Goal: Check status: Check status

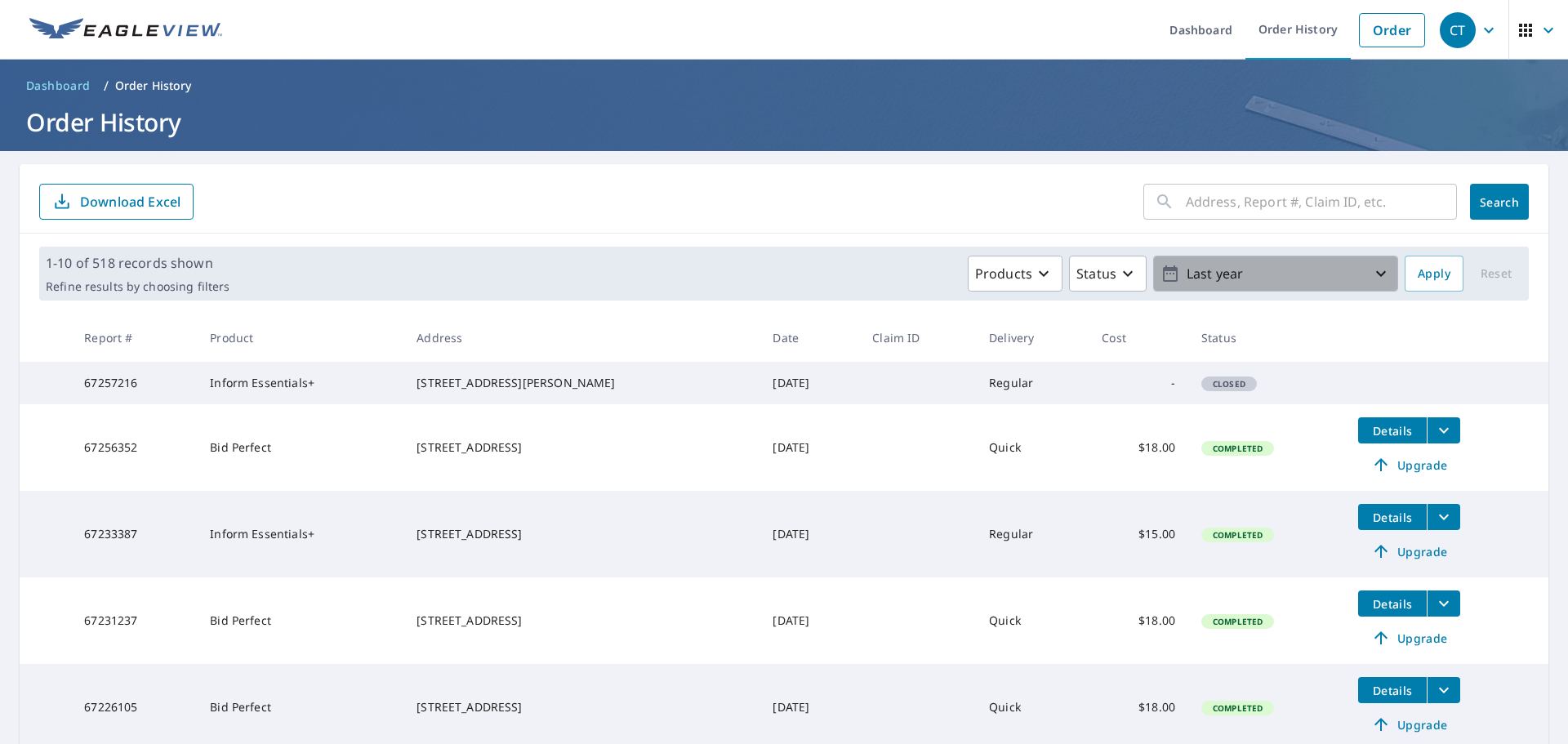
click at [1377, 273] on icon "button" at bounding box center [1381, 274] width 20 height 20
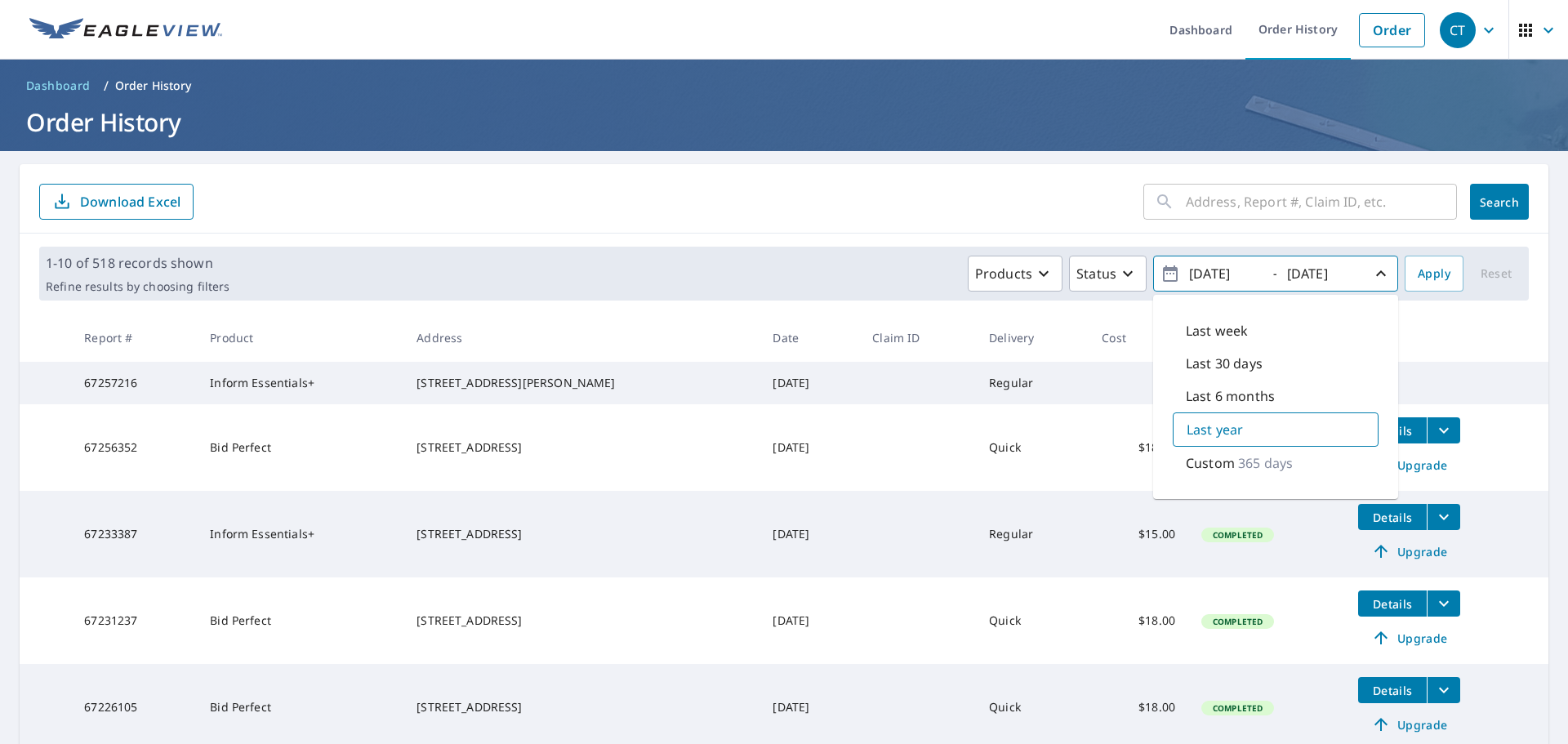
click at [1247, 363] on p "Last 30 days" at bounding box center [1224, 363] width 77 height 20
type input "[DATE]"
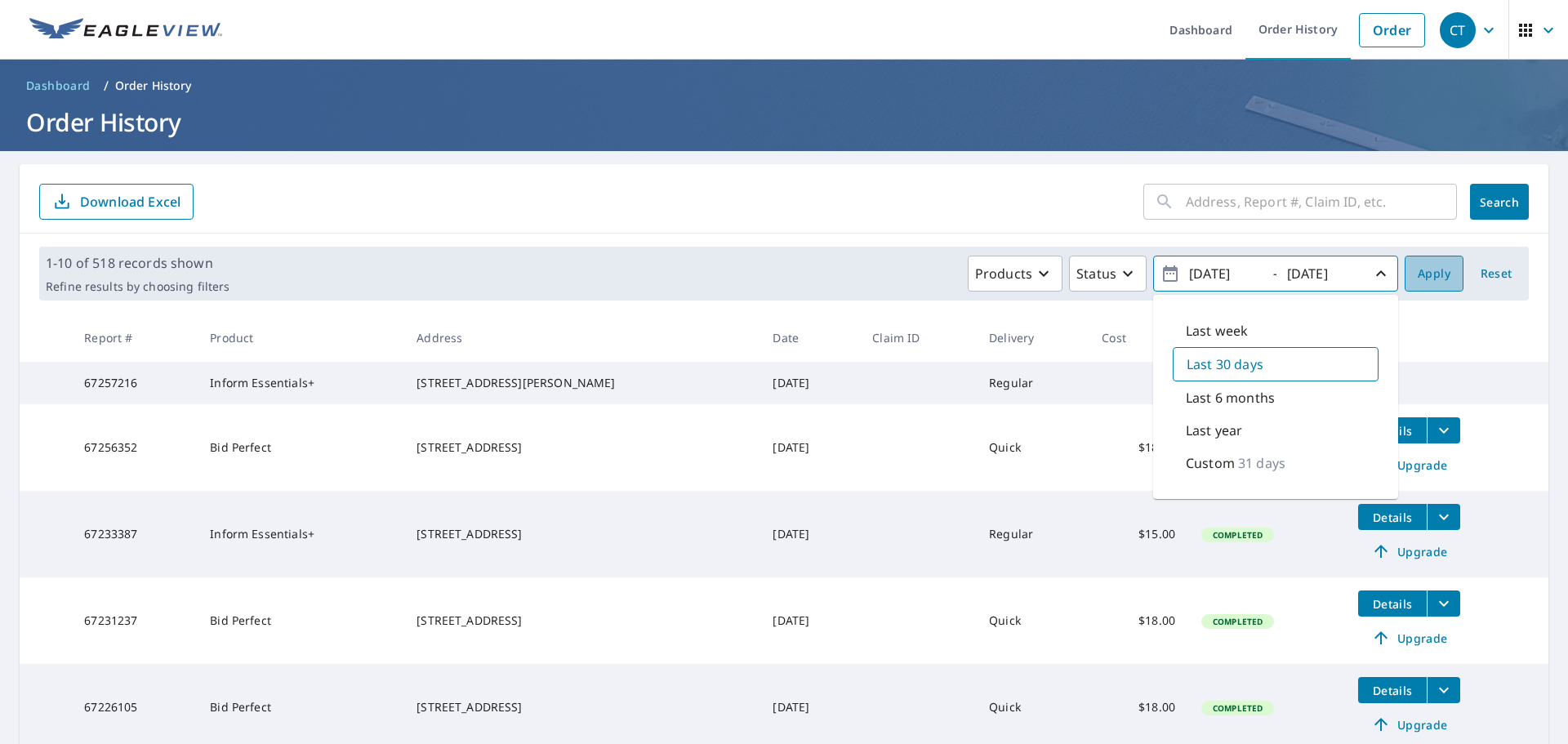
click at [1418, 276] on span "Apply" at bounding box center [1434, 274] width 32 height 21
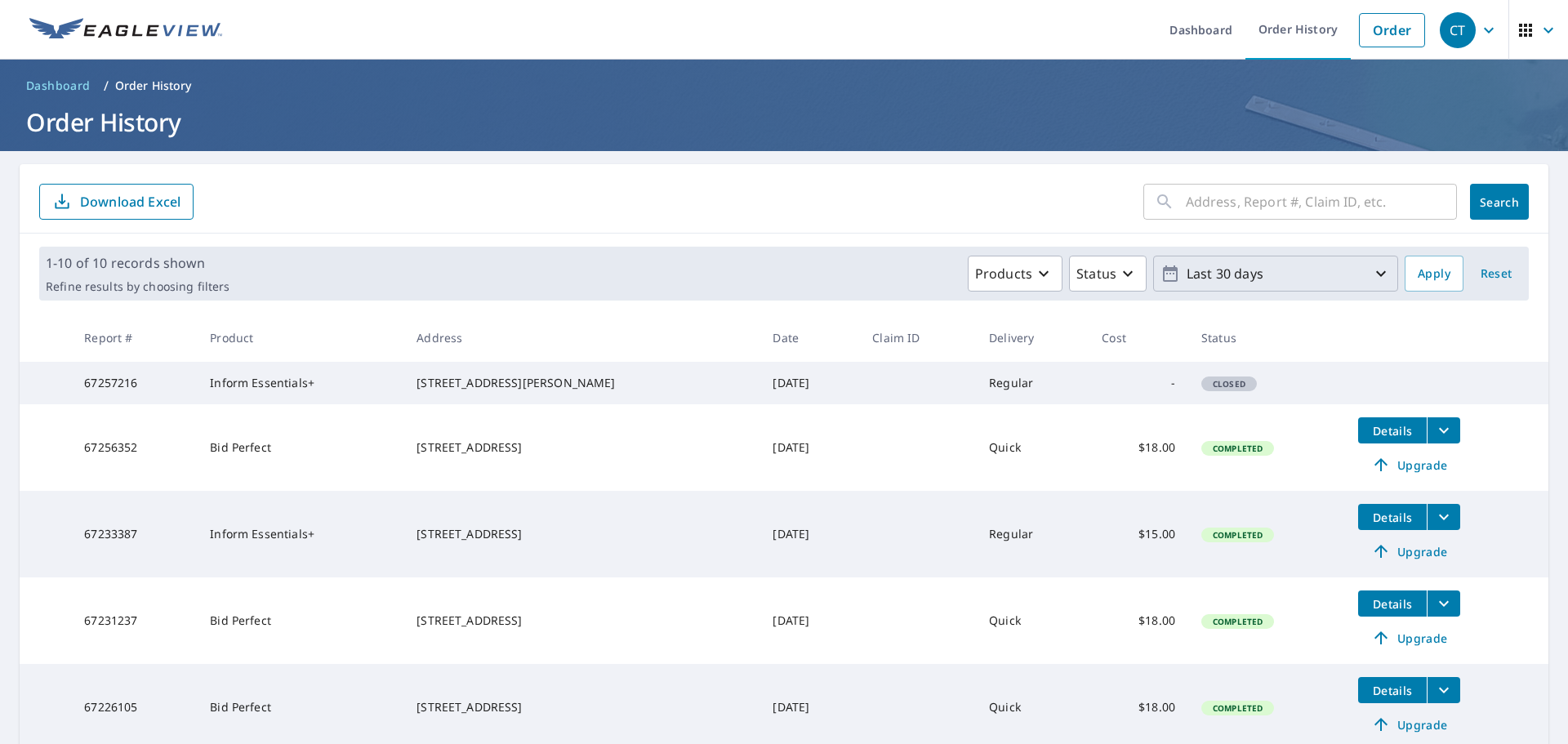
click at [1360, 283] on span "Last 30 days" at bounding box center [1275, 274] width 230 height 29
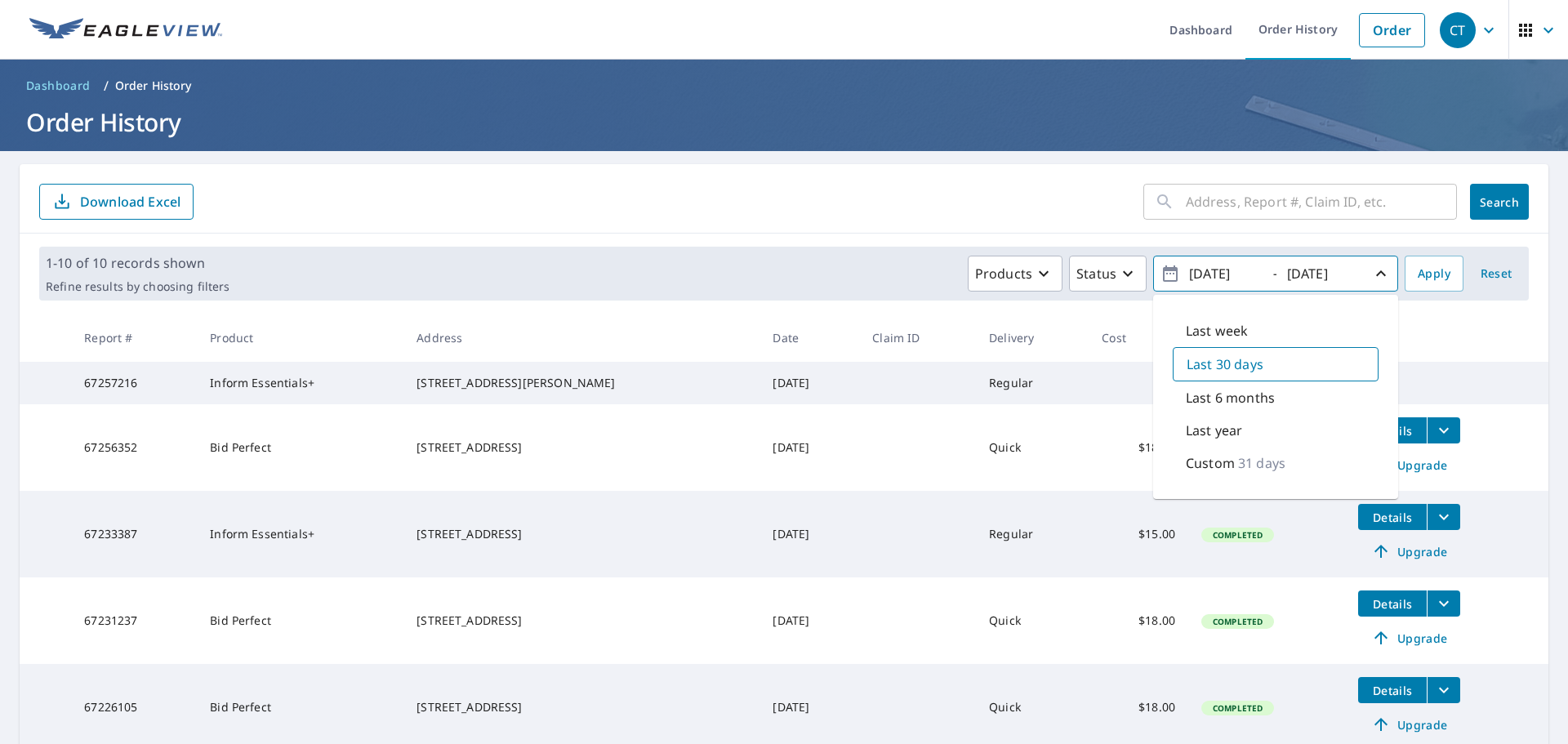
click at [1246, 394] on p "Last 6 months" at bounding box center [1230, 398] width 89 height 20
type input "[DATE]"
click at [1418, 272] on span "Apply" at bounding box center [1434, 274] width 32 height 21
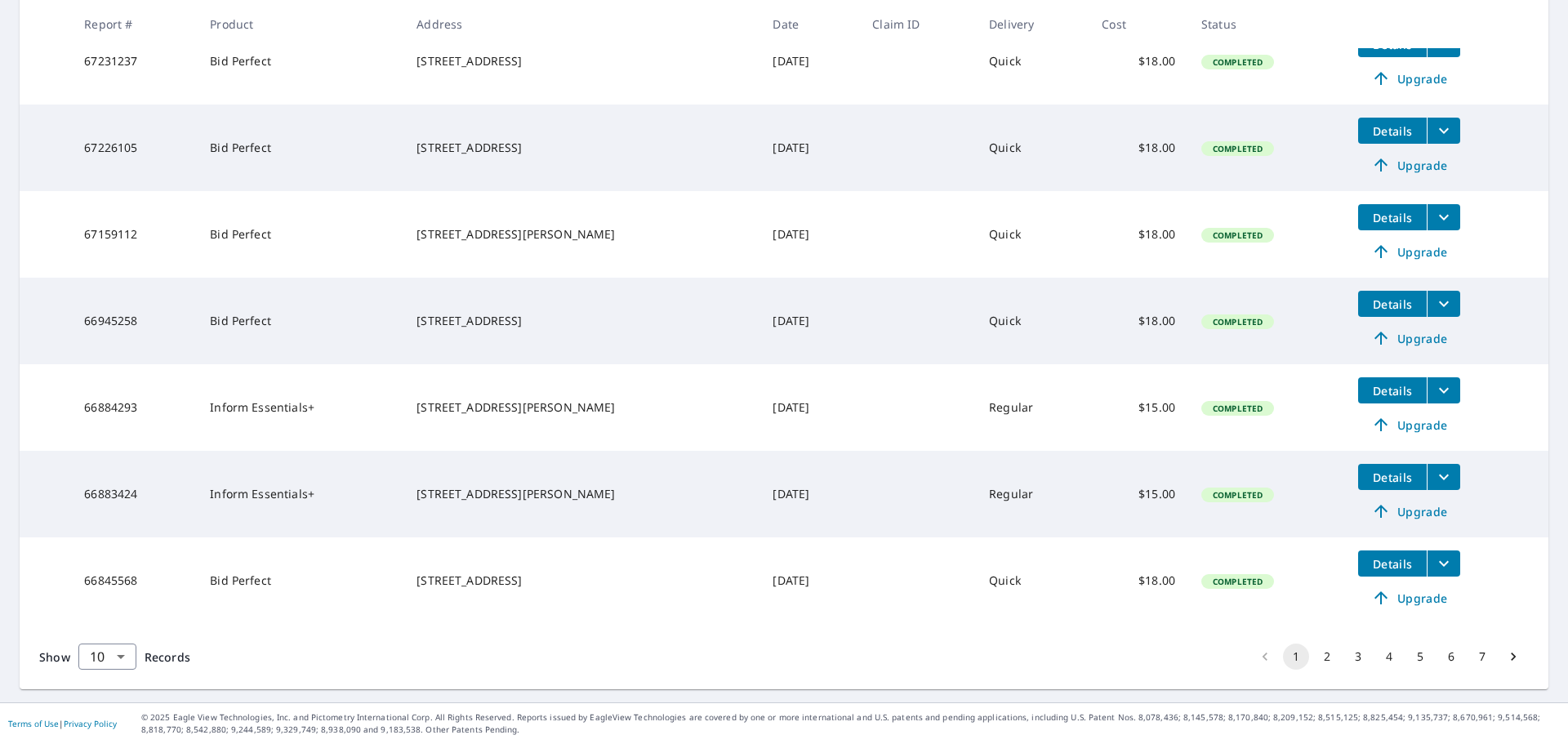
scroll to position [576, 0]
click at [1320, 662] on button "2" at bounding box center [1326, 656] width 26 height 26
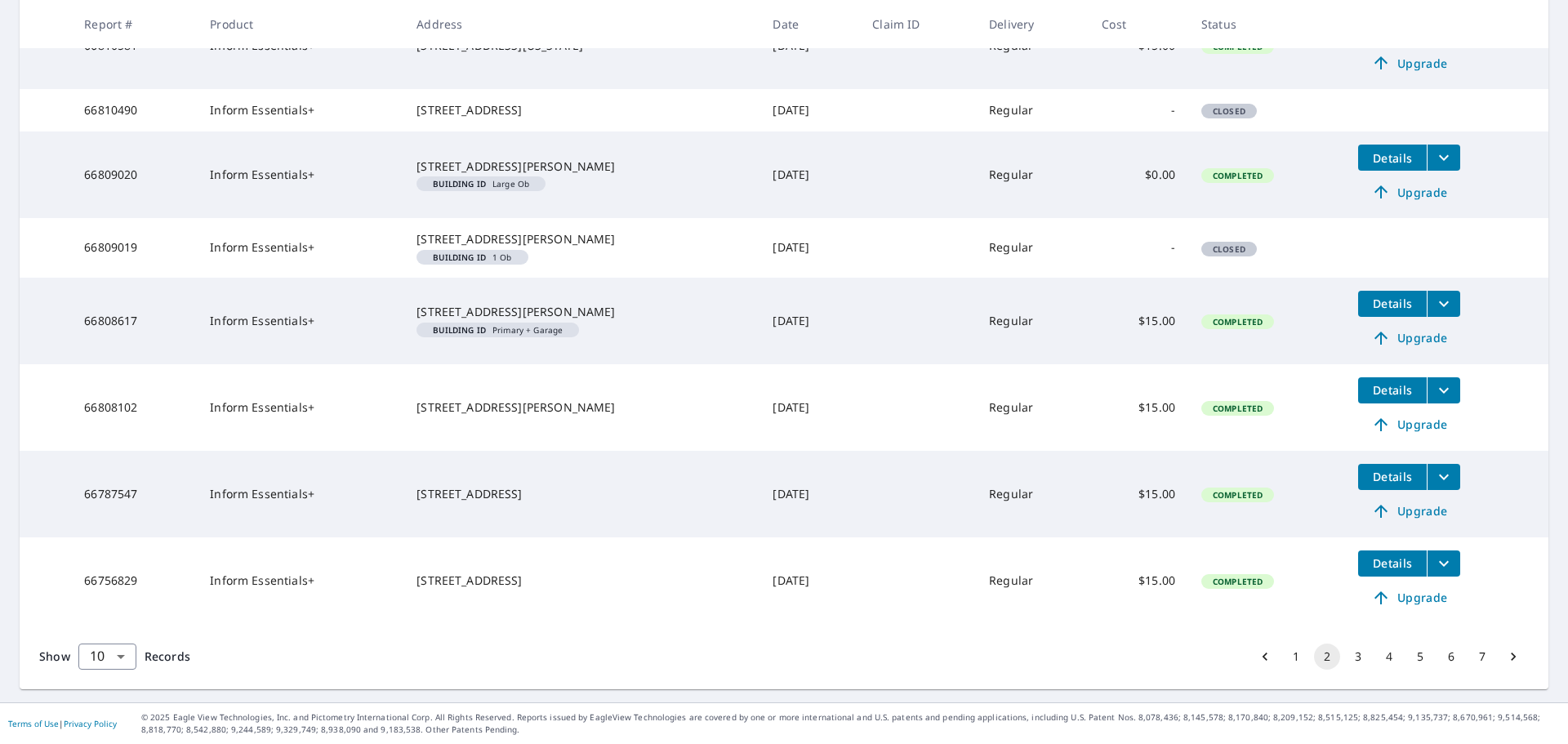
scroll to position [536, 0]
click at [1349, 654] on button "3" at bounding box center [1358, 656] width 26 height 26
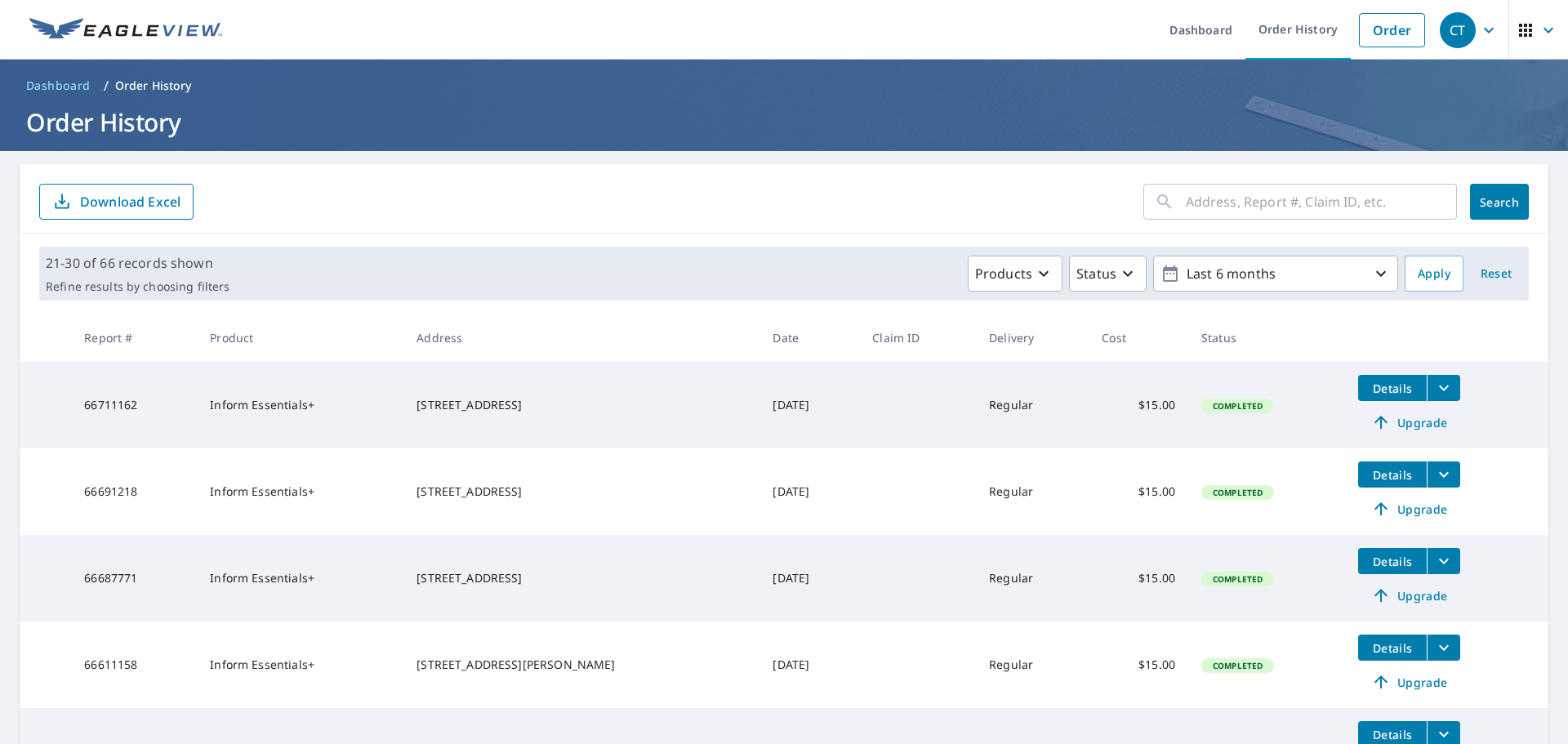
click at [1206, 200] on input "text" at bounding box center [1321, 201] width 271 height 46
paste input "[STREET_ADDRESS]"
type input "[STREET_ADDRESS]"
click at [1494, 203] on span "Search" at bounding box center [1499, 201] width 32 height 15
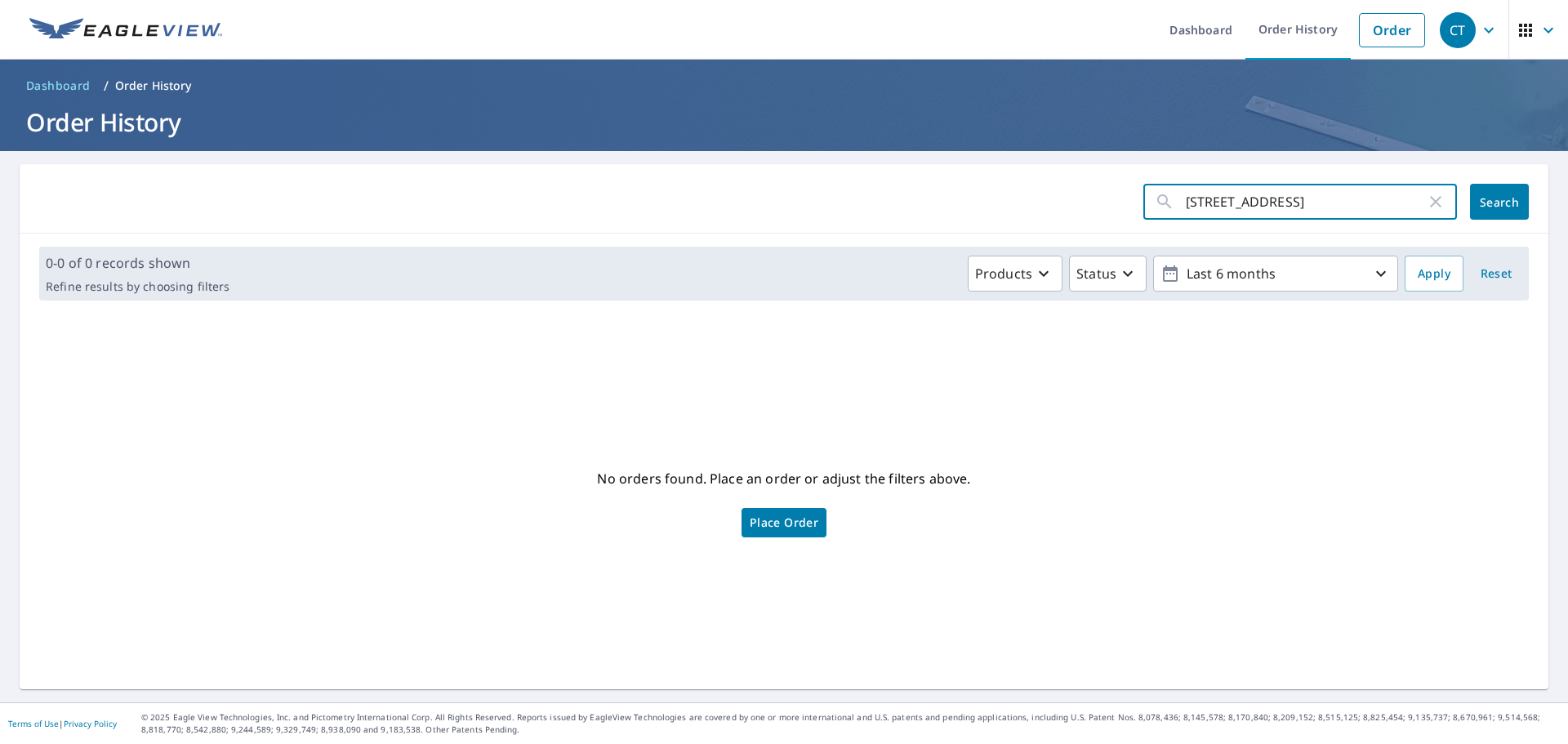
drag, startPoint x: 1216, startPoint y: 201, endPoint x: 1443, endPoint y: 196, distance: 227.1
click at [1443, 196] on div "[STREET_ADDRESS] ​" at bounding box center [1300, 201] width 313 height 36
click at [1522, 201] on div "11401 ​ Search" at bounding box center [784, 199] width 1529 height 70
click at [1325, 198] on input "11401" at bounding box center [1306, 201] width 240 height 46
type input "11401"
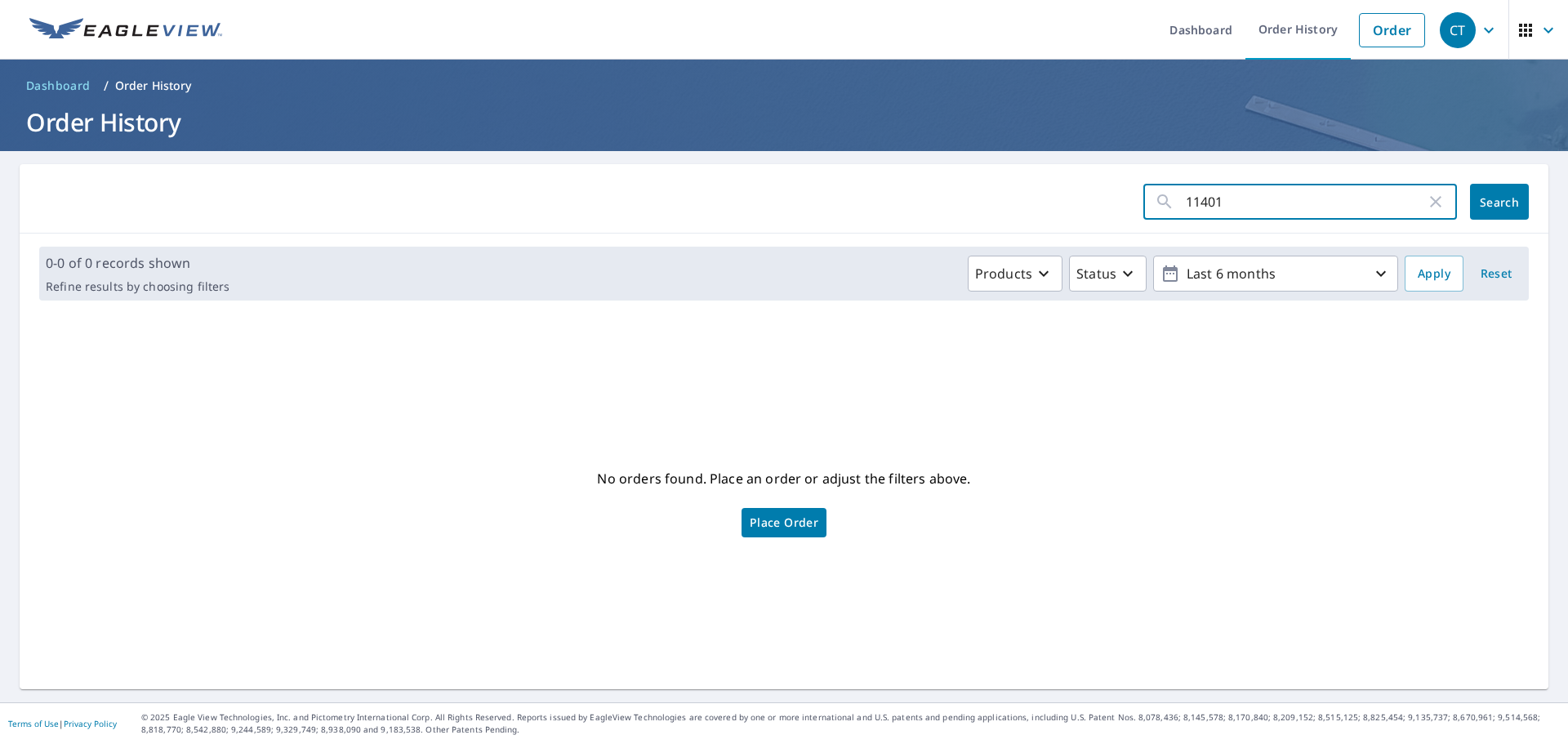
click button "Search" at bounding box center [1499, 201] width 59 height 36
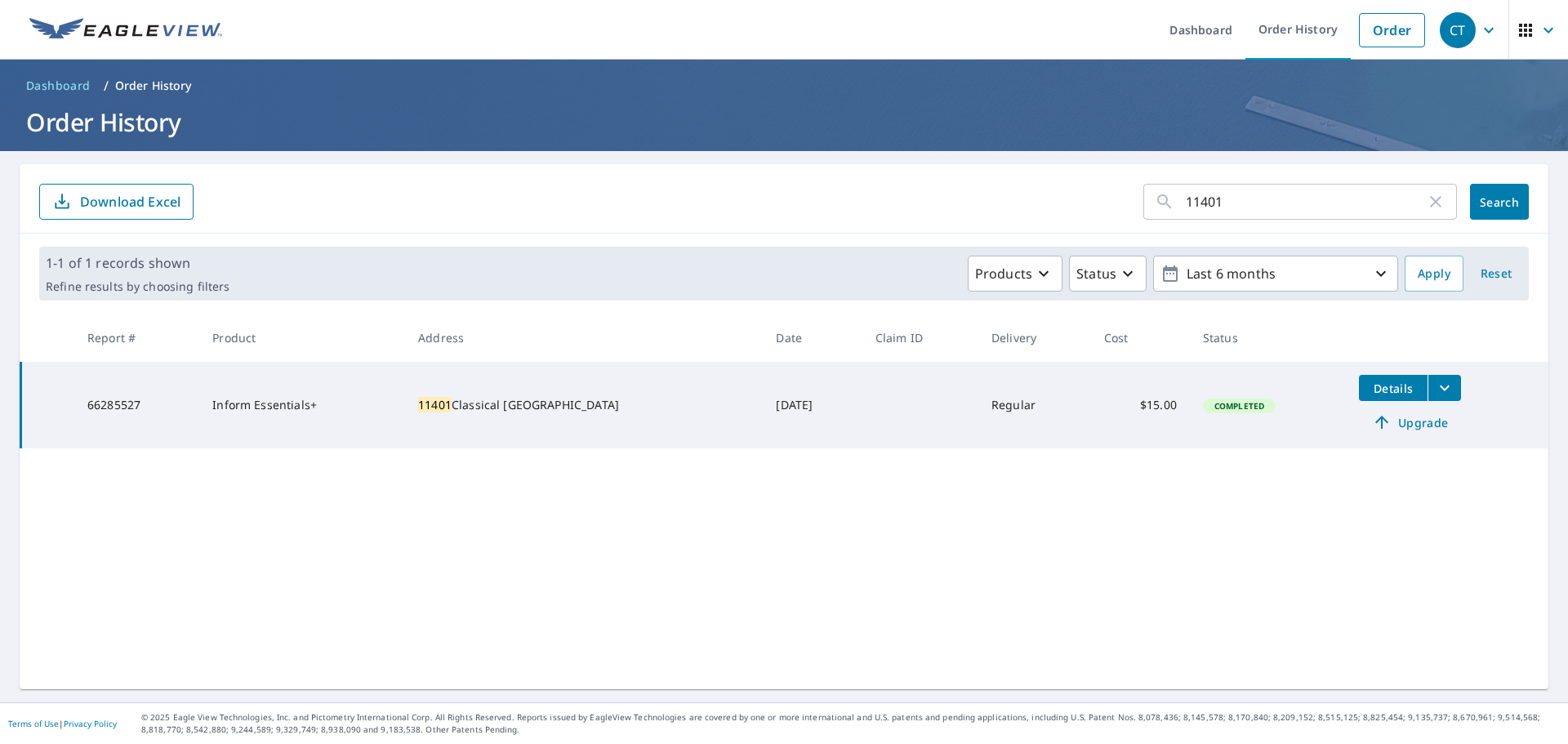
click at [1426, 199] on icon "button" at bounding box center [1435, 201] width 20 height 20
drag, startPoint x: 1369, startPoint y: 271, endPoint x: 1354, endPoint y: 276, distance: 15.8
click at [1371, 271] on icon "button" at bounding box center [1381, 274] width 20 height 20
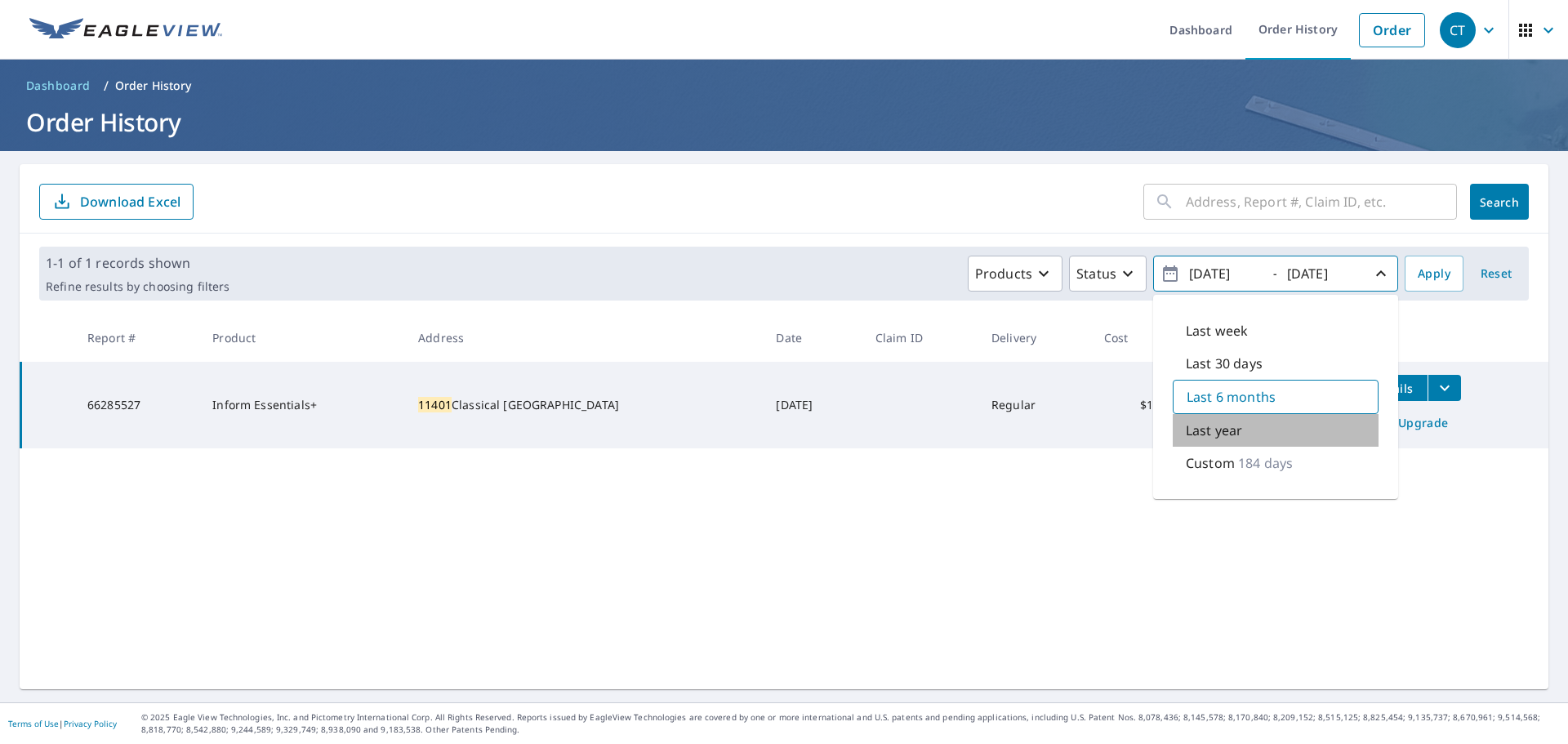
click at [1220, 440] on div "Last year" at bounding box center [1276, 430] width 206 height 32
click at [1222, 409] on div "Last 6 months" at bounding box center [1276, 396] width 206 height 32
click at [1221, 427] on p "Last year" at bounding box center [1213, 431] width 56 height 20
type input "[DATE]"
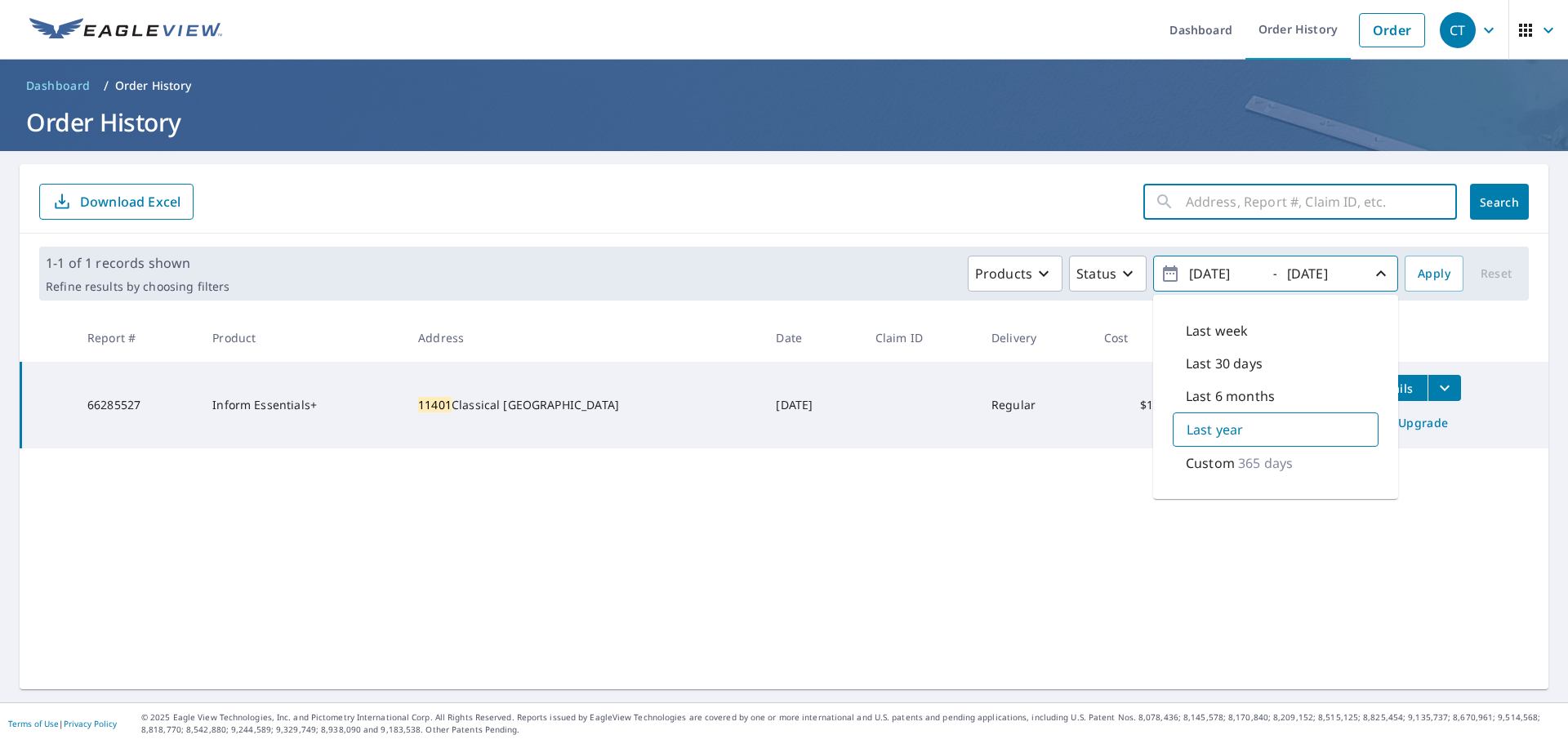
click at [1227, 203] on input "text" at bounding box center [1321, 201] width 271 height 46
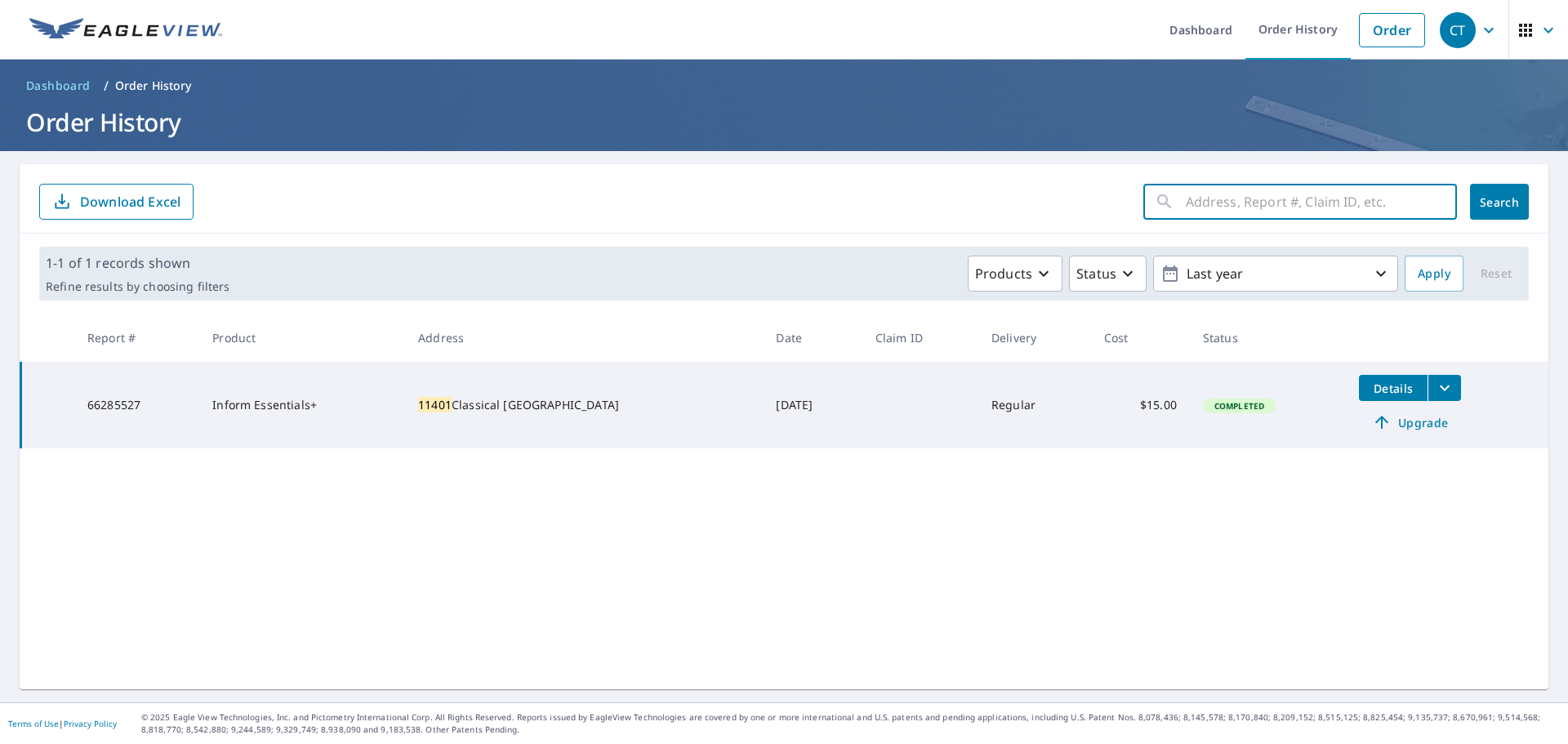
paste input "Highland"
type input "Highland"
click at [1481, 212] on button "Search" at bounding box center [1499, 201] width 59 height 36
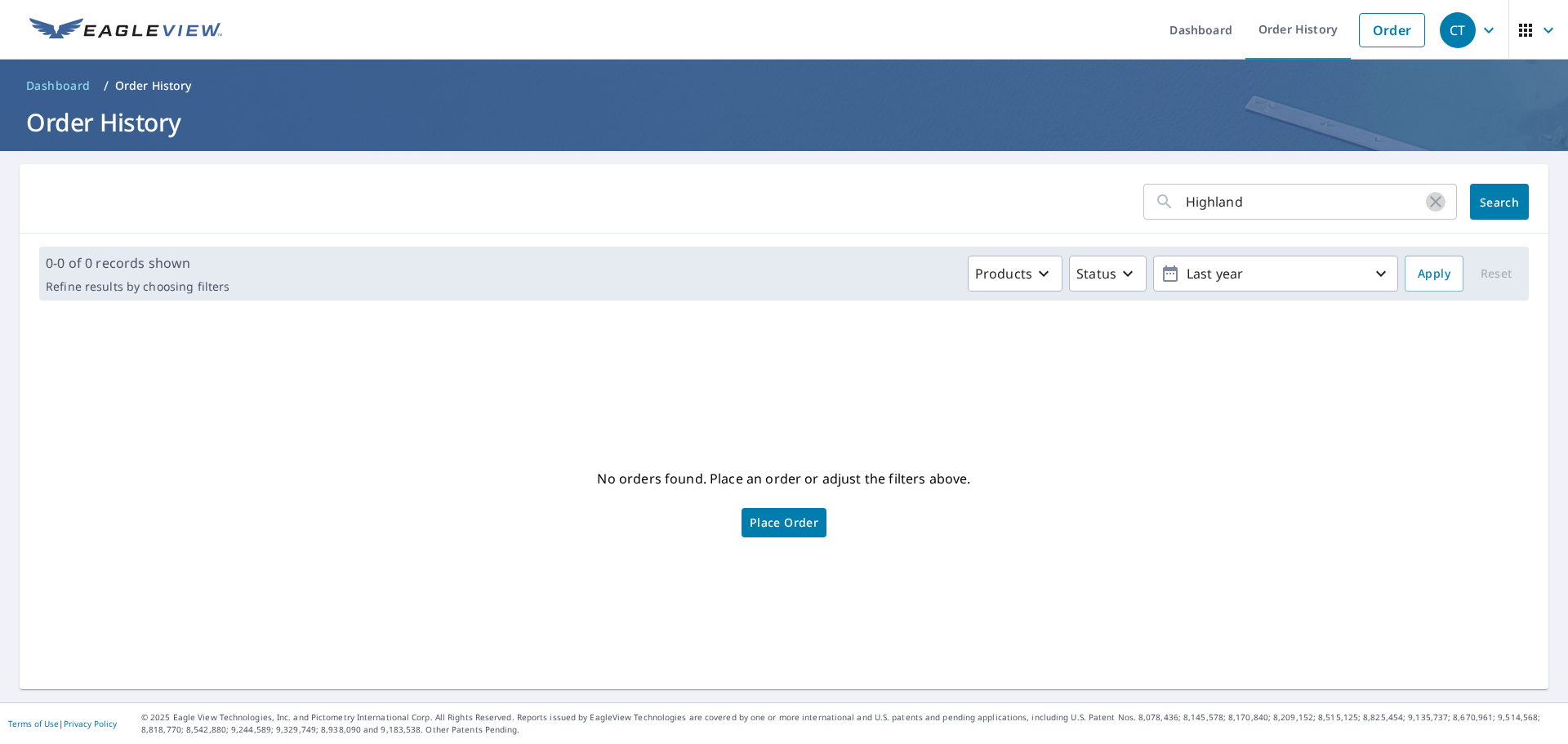
click at [1430, 201] on icon "button" at bounding box center [1435, 201] width 12 height 12
drag, startPoint x: 1408, startPoint y: 271, endPoint x: 1395, endPoint y: 291, distance: 23.9
click at [1418, 271] on span "Apply" at bounding box center [1434, 274] width 32 height 21
